Goal: Transaction & Acquisition: Purchase product/service

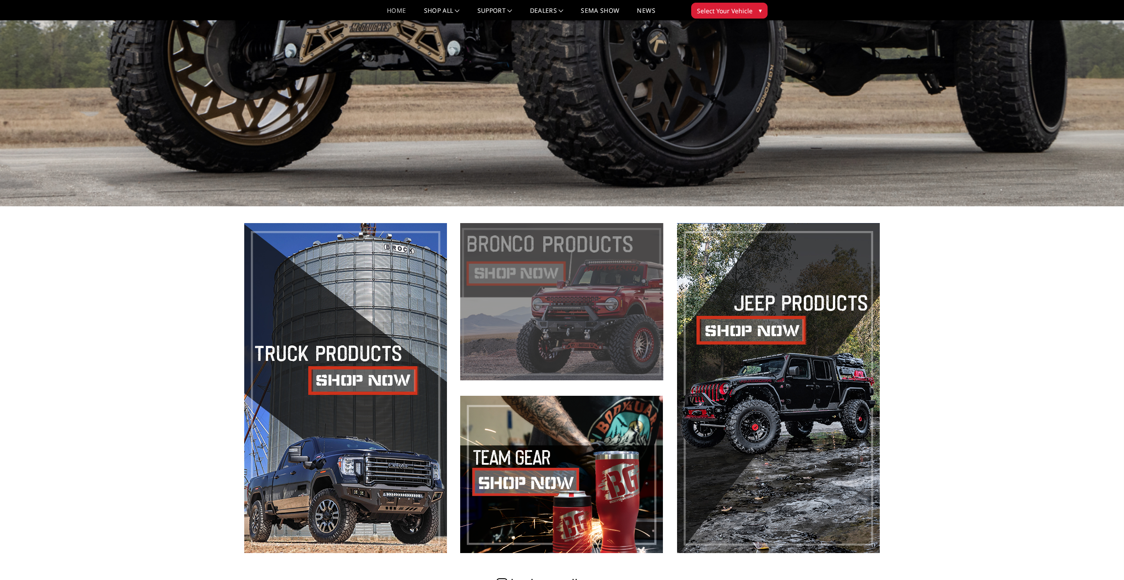
scroll to position [530, 0]
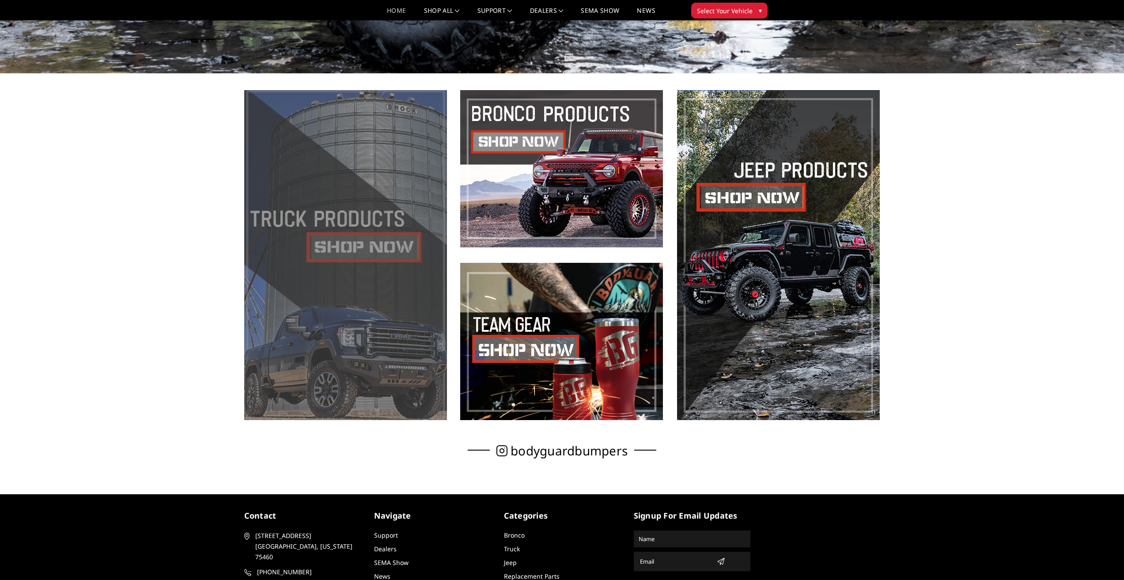
click at [351, 245] on span at bounding box center [345, 255] width 203 height 330
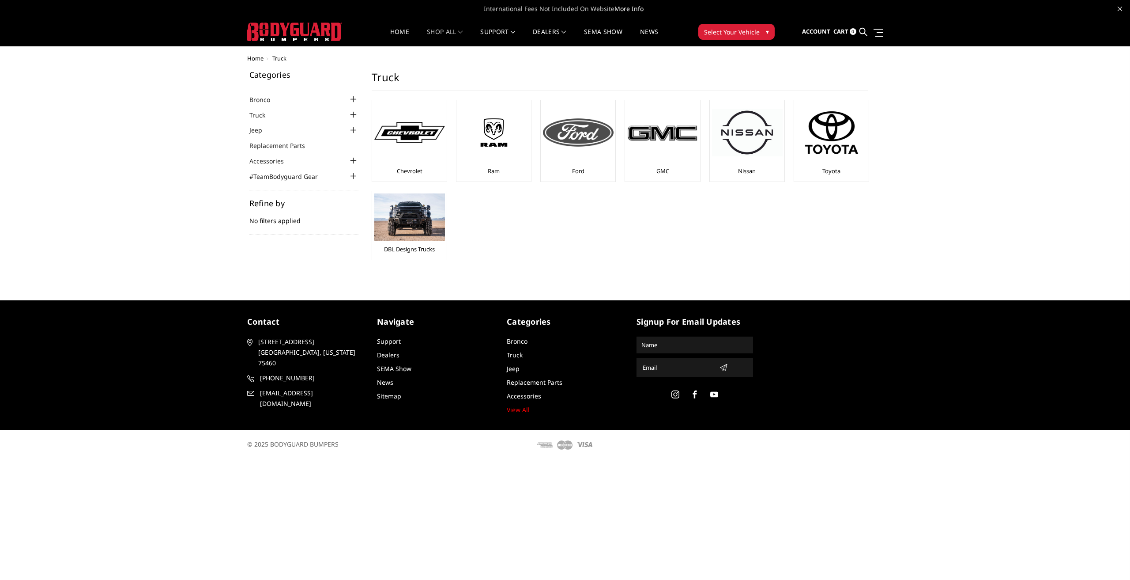
click at [583, 147] on div at bounding box center [578, 132] width 71 height 60
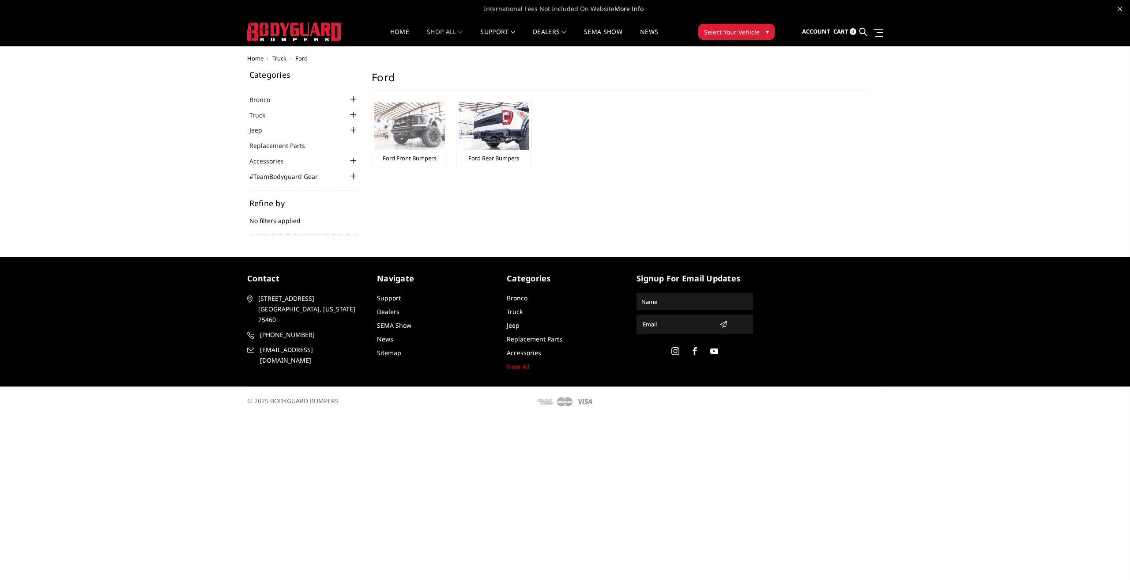
click at [409, 132] on img at bounding box center [409, 125] width 71 height 47
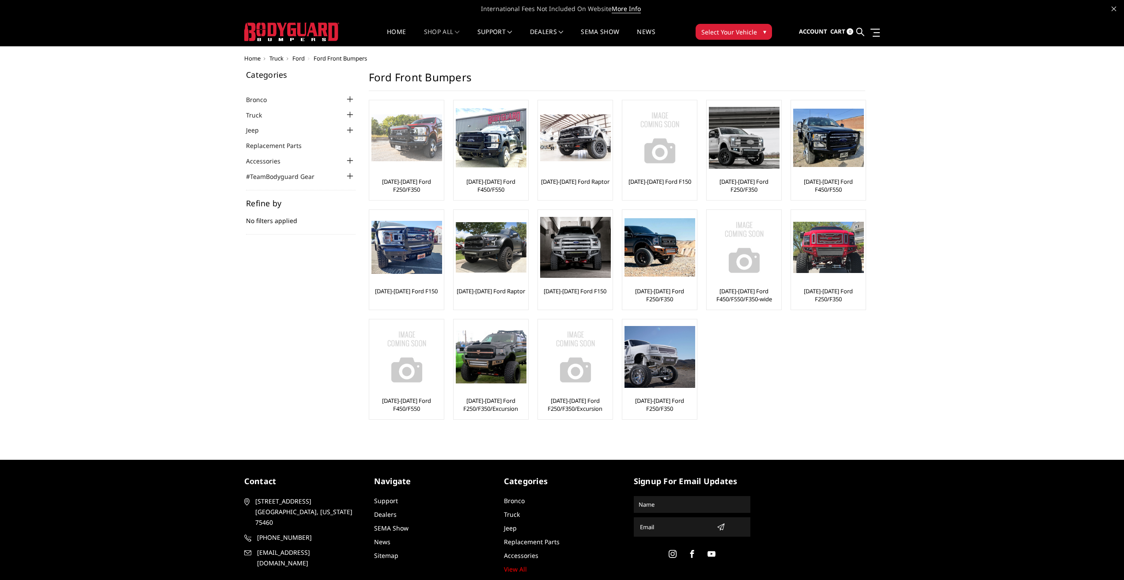
click at [406, 140] on img at bounding box center [406, 137] width 71 height 47
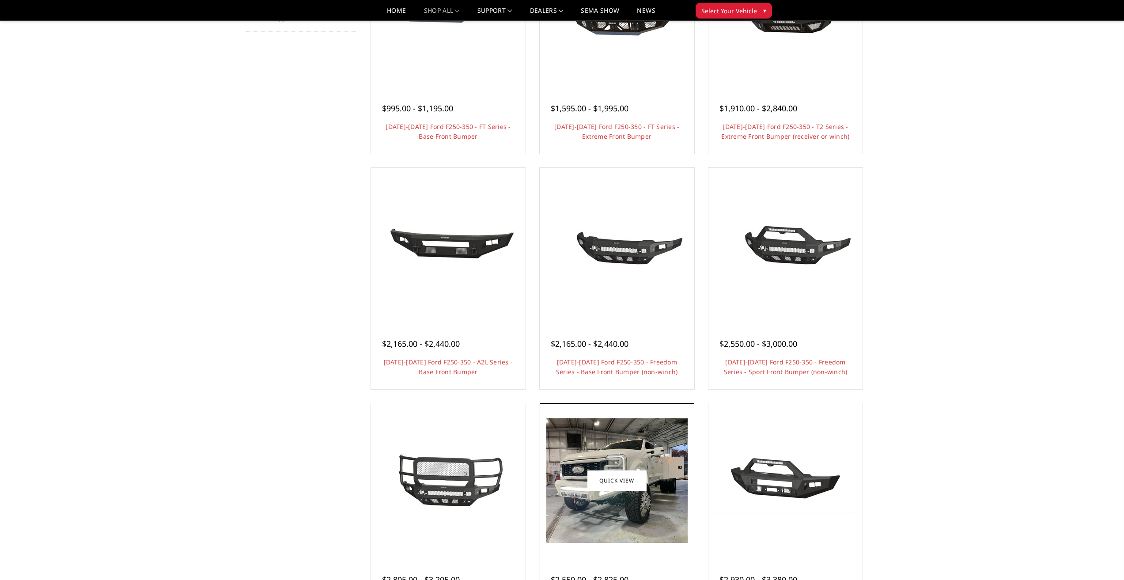
scroll to position [88, 0]
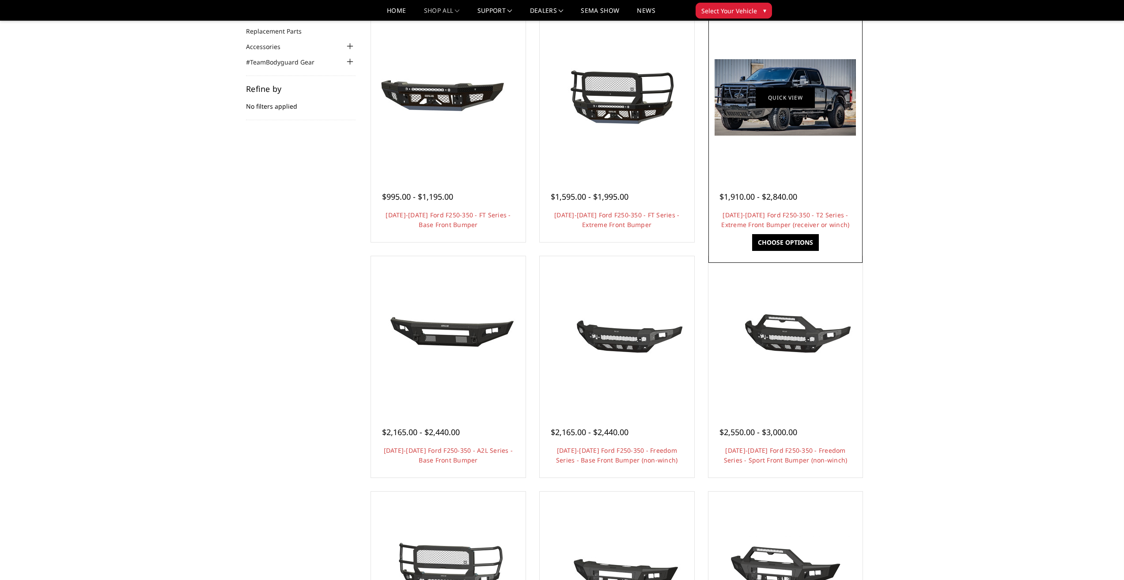
click at [795, 99] on link "Quick view" at bounding box center [784, 97] width 59 height 21
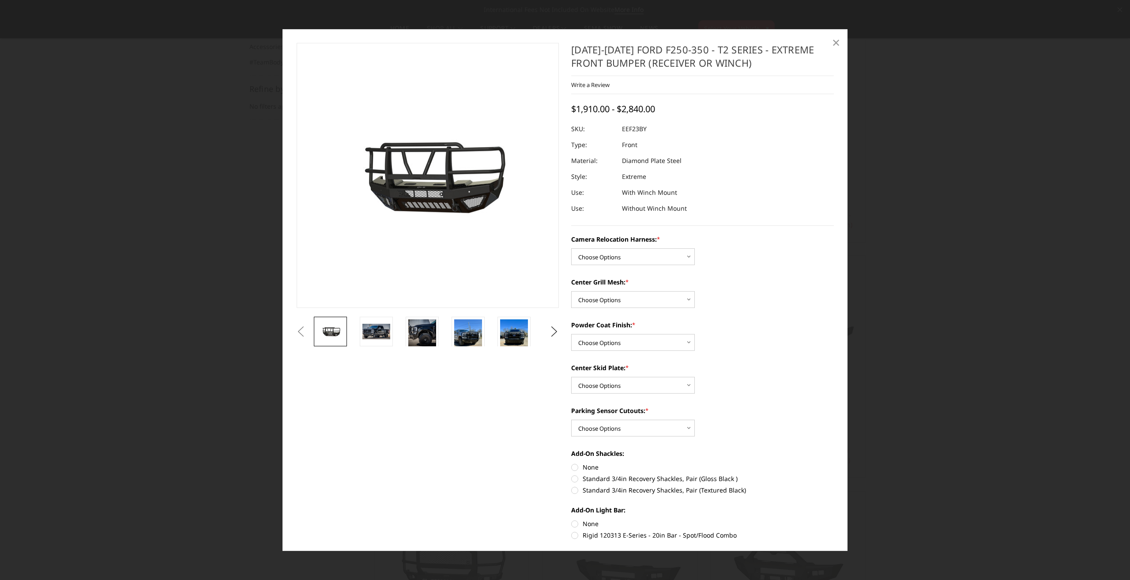
click at [834, 42] on span "×" at bounding box center [836, 42] width 8 height 19
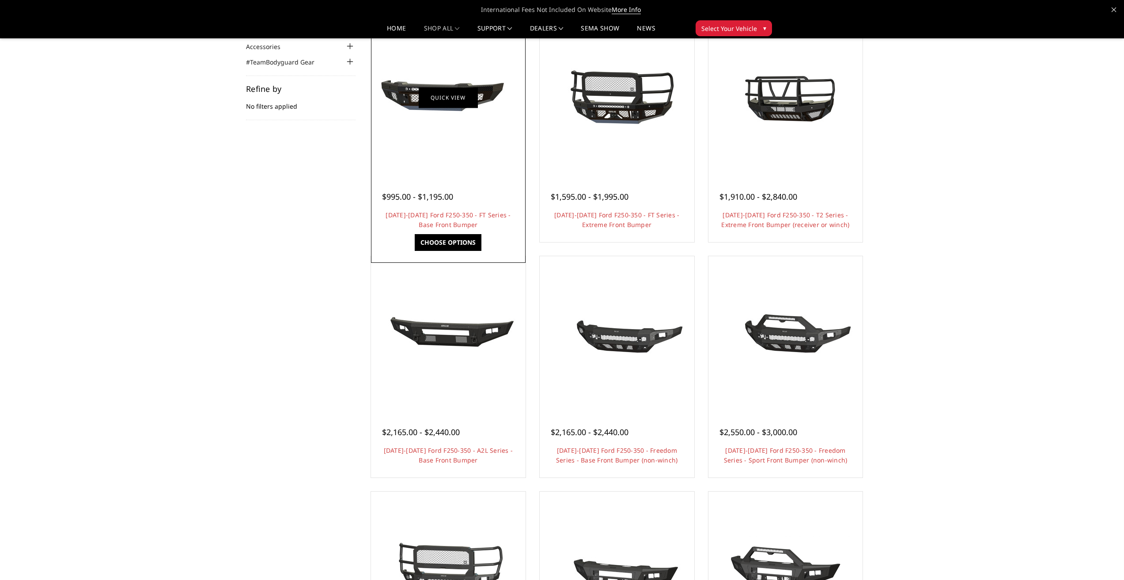
click at [431, 93] on link "Quick view" at bounding box center [448, 97] width 59 height 21
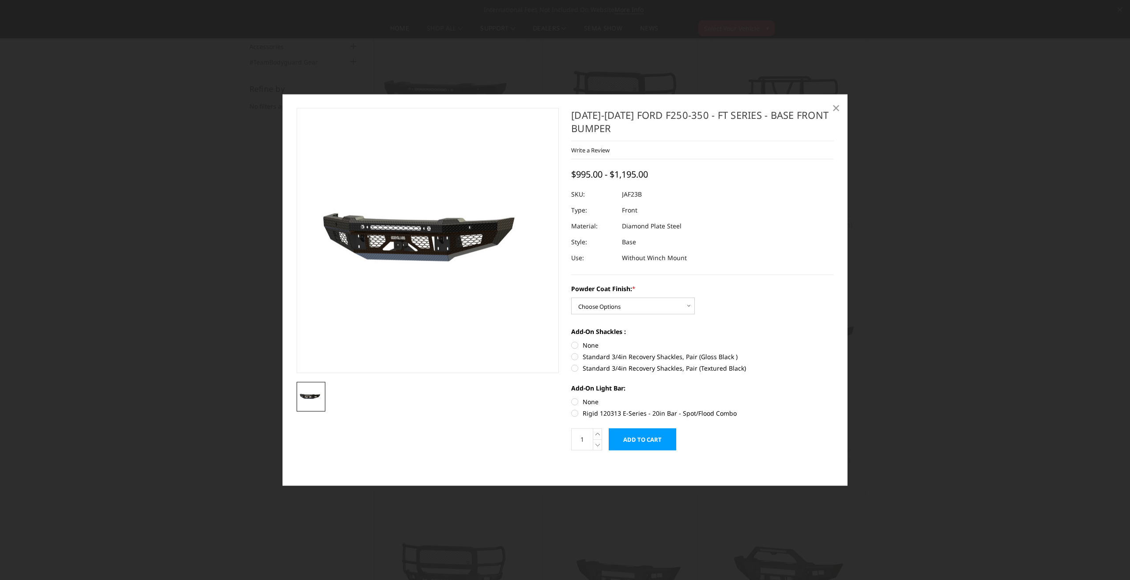
click at [837, 106] on span "×" at bounding box center [836, 107] width 8 height 19
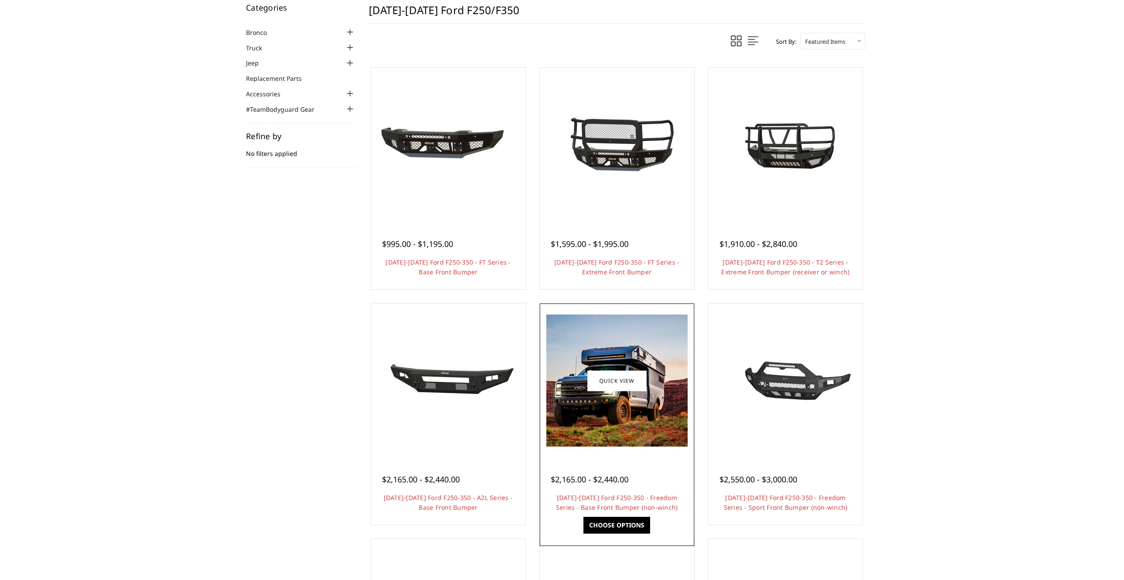
scroll to position [4, 0]
